Goal: Task Accomplishment & Management: Manage account settings

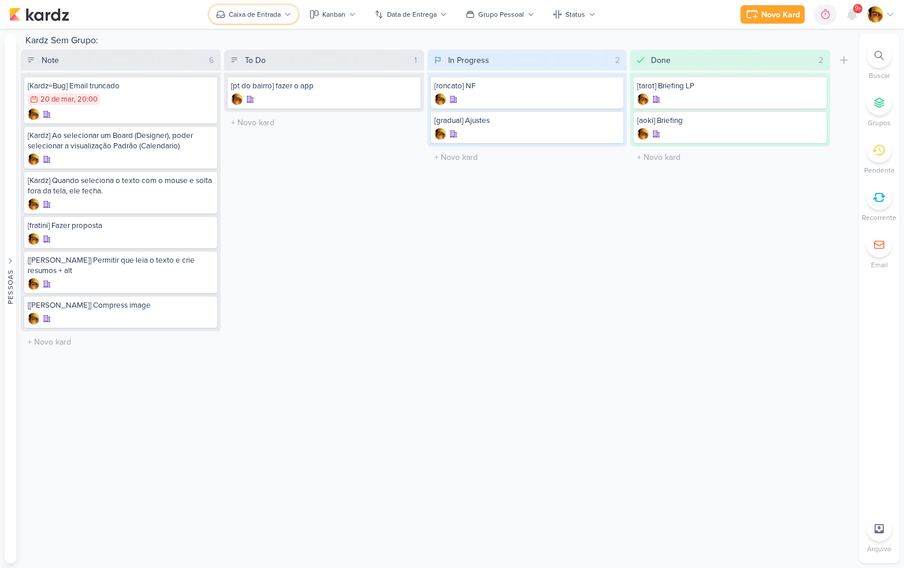
click at [258, 16] on div "Caixa de Entrada" at bounding box center [255, 14] width 52 height 10
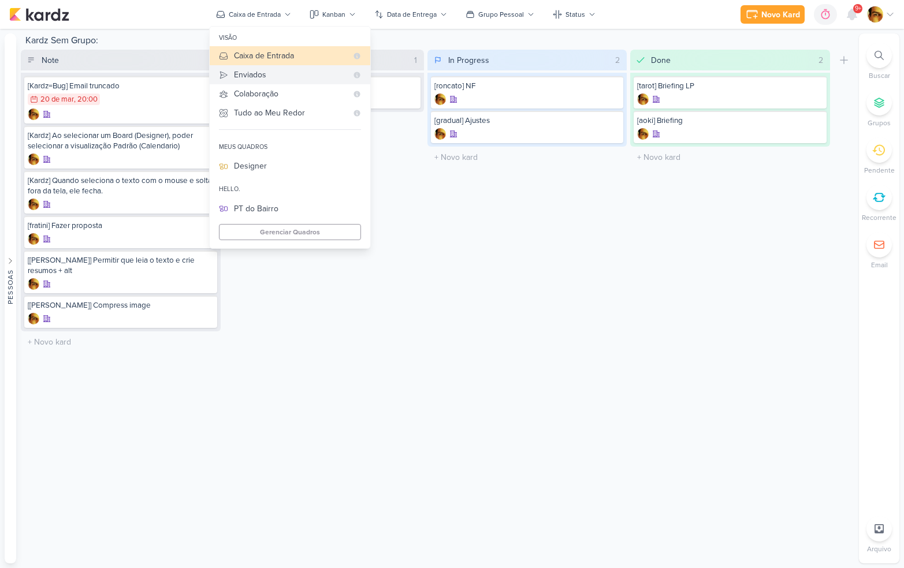
click at [259, 77] on div "Enviados" at bounding box center [290, 75] width 113 height 12
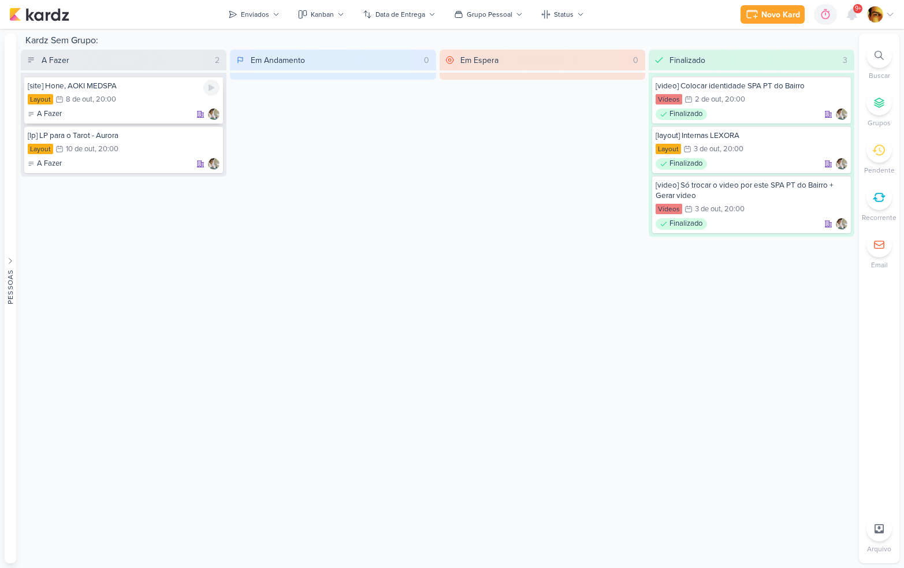
click at [121, 107] on div "[site] Hone, AOKI MEDSPA Layout 8/10 [DATE] 20:00 A Fazer" at bounding box center [123, 99] width 199 height 47
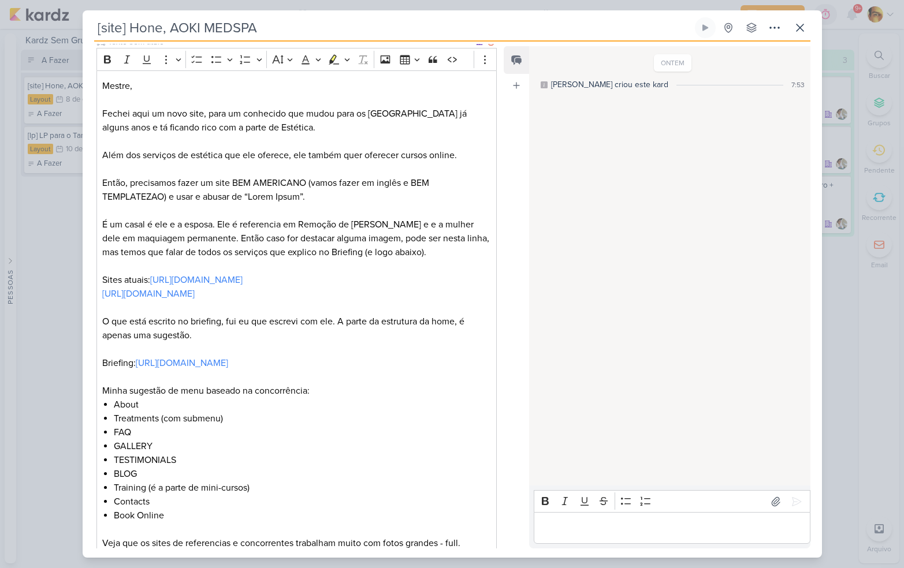
scroll to position [559, 0]
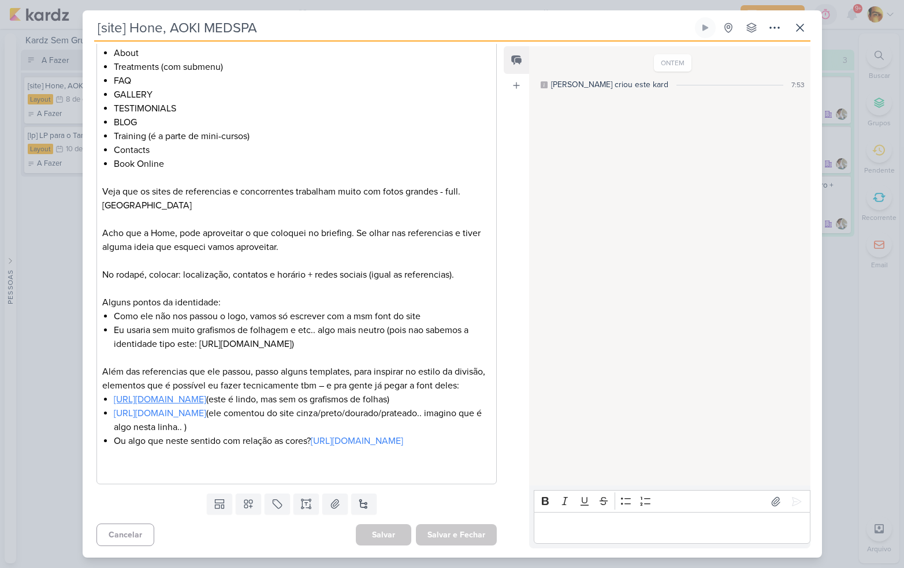
click at [206, 394] on link "[URL][DOMAIN_NAME]" at bounding box center [160, 400] width 92 height 12
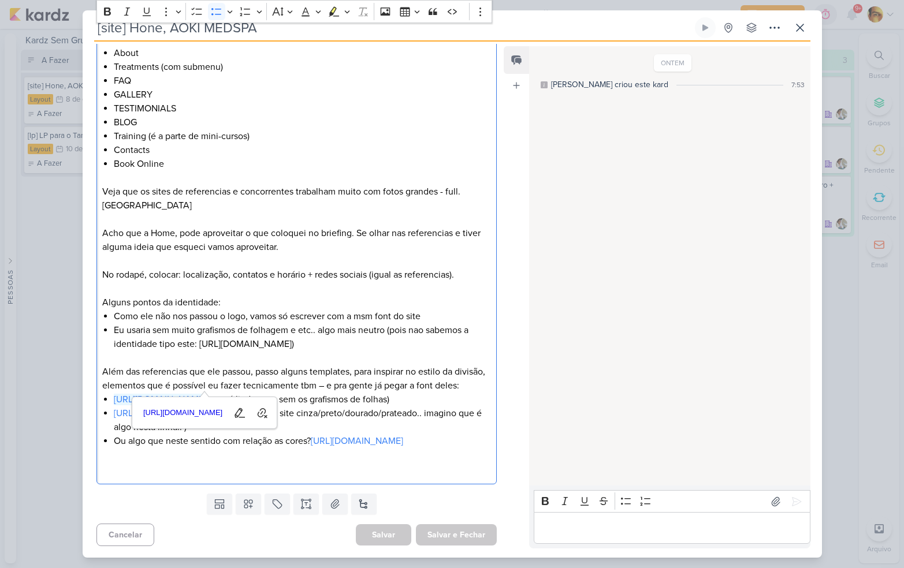
click at [372, 400] on li "[URL][DOMAIN_NAME] (este é lindo, mas sem os grafismos de folhas)" at bounding box center [302, 400] width 377 height 14
click at [206, 414] on link "[URL][DOMAIN_NAME]" at bounding box center [160, 414] width 92 height 12
click at [399, 462] on p "Editor editing area: main" at bounding box center [296, 469] width 388 height 14
click at [395, 444] on link "[URL][DOMAIN_NAME]" at bounding box center [357, 442] width 92 height 12
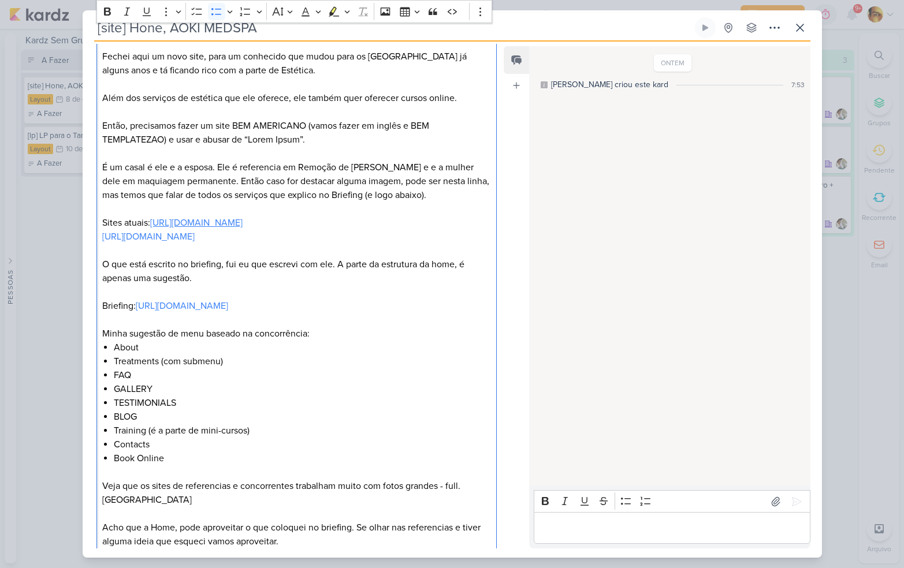
scroll to position [192, 0]
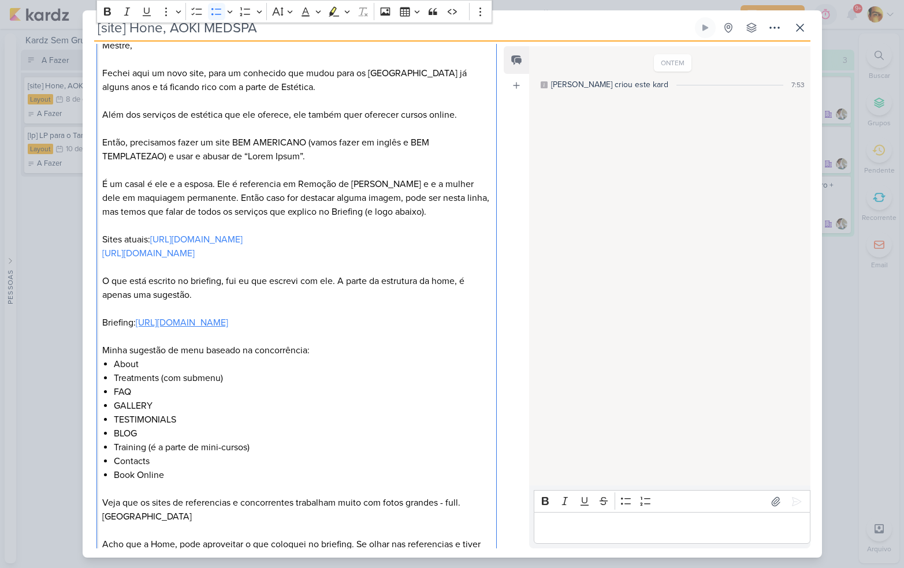
click at [161, 329] on link "[URL][DOMAIN_NAME]" at bounding box center [182, 323] width 92 height 12
click at [172, 399] on li "FAQ" at bounding box center [302, 392] width 377 height 14
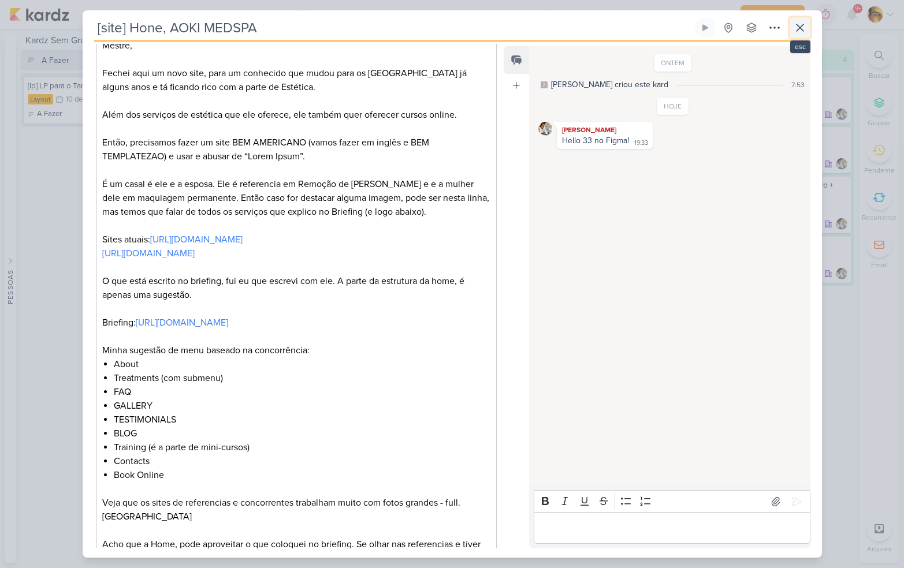
click at [809, 33] on button at bounding box center [800, 27] width 21 height 21
